Goal: Information Seeking & Learning: Learn about a topic

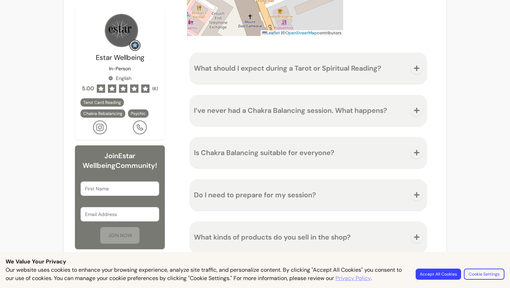
scroll to position [835, 0]
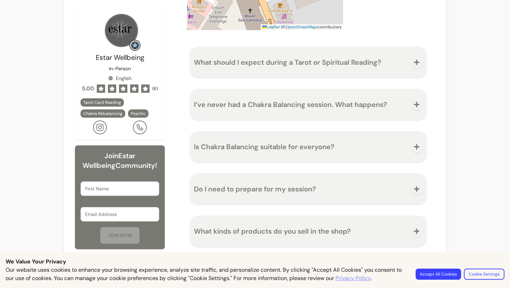
click at [360, 62] on span "What should I expect during a Tarot or Spiritual Reading?" at bounding box center [287, 62] width 187 height 9
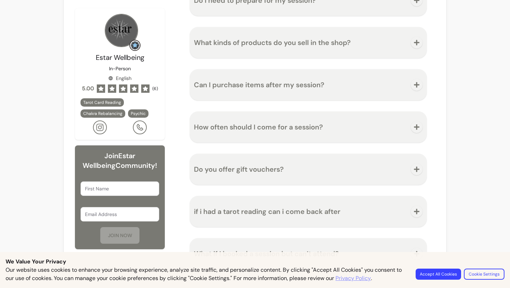
scroll to position [1075, 0]
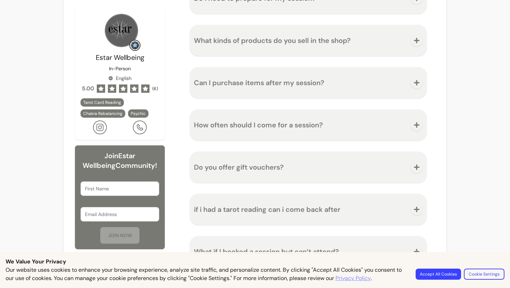
click at [347, 129] on span "How often should I come for a session?" at bounding box center [300, 125] width 213 height 10
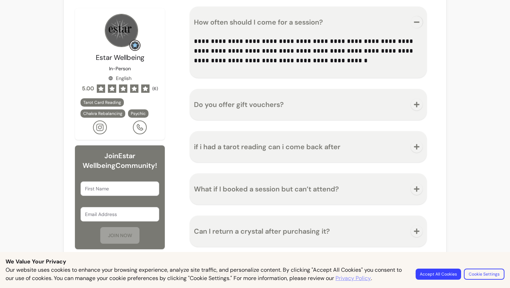
scroll to position [1191, 0]
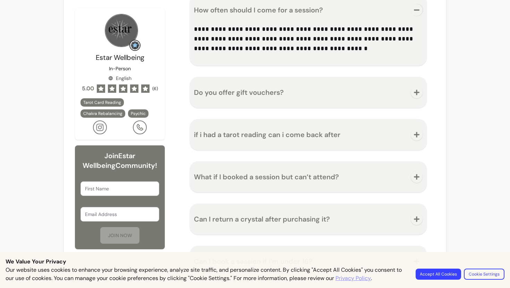
click at [344, 94] on span "Do you offer gift vouchers?" at bounding box center [300, 93] width 213 height 10
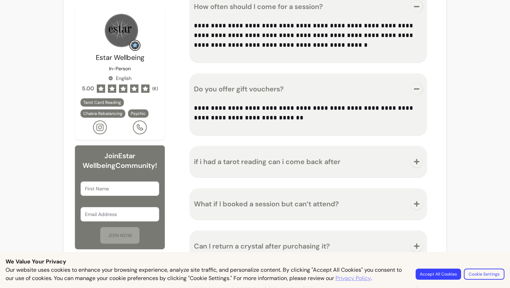
scroll to position [1195, 0]
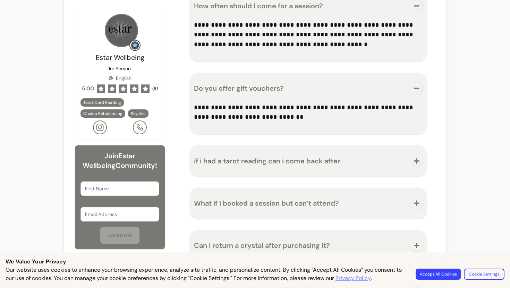
click at [331, 166] on span "if i had a tarot reading can i come back after" at bounding box center [300, 161] width 213 height 10
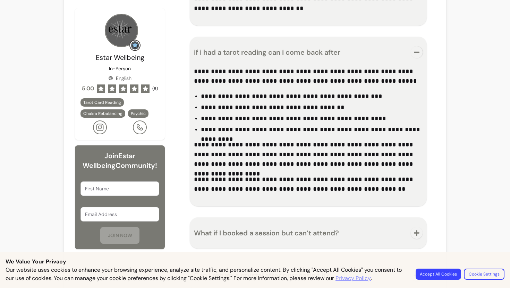
scroll to position [1357, 0]
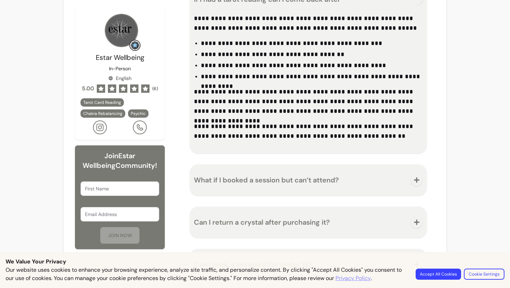
click at [302, 223] on span "Can I return a crystal after purchasing it?" at bounding box center [262, 222] width 136 height 9
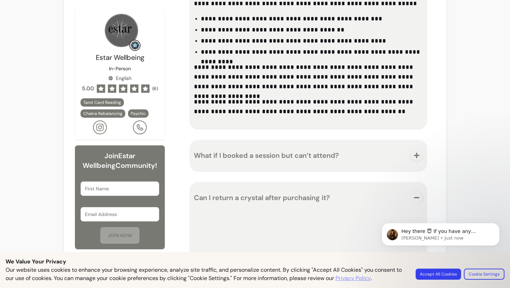
scroll to position [1410, 0]
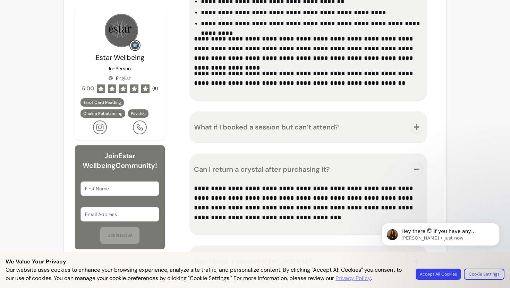
click at [348, 130] on span "What if I booked a session but can’t attend?" at bounding box center [300, 127] width 213 height 10
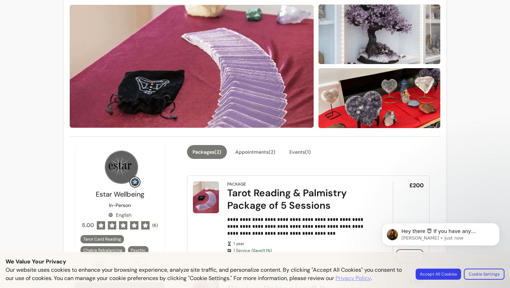
scroll to position [141, 0]
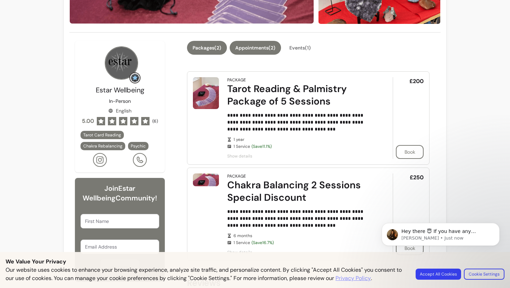
click at [265, 46] on button "Appointments ( 2 )" at bounding box center [255, 48] width 51 height 14
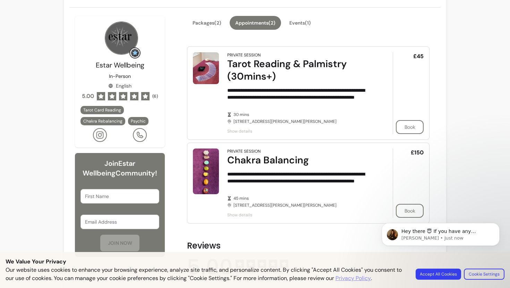
scroll to position [0, 0]
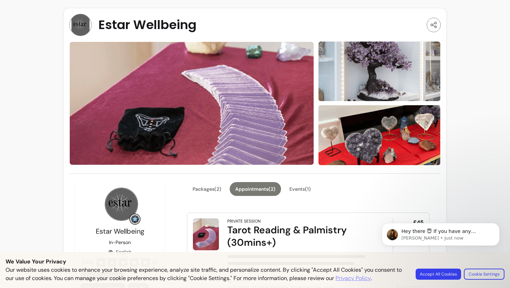
click at [85, 20] on img at bounding box center [80, 25] width 22 height 22
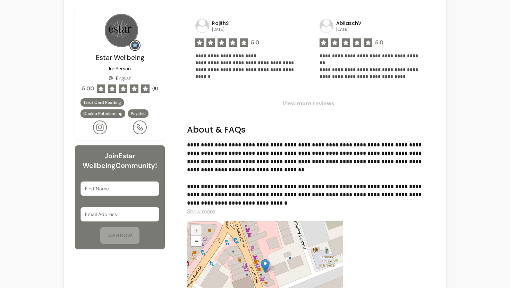
scroll to position [569, 0]
